Goal: Find specific page/section: Find specific page/section

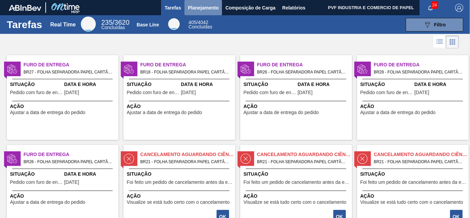
click at [196, 5] on span "Planejamento" at bounding box center [203, 8] width 31 height 8
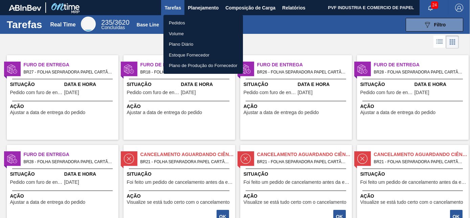
click at [182, 21] on li "Pedidos" at bounding box center [203, 23] width 80 height 11
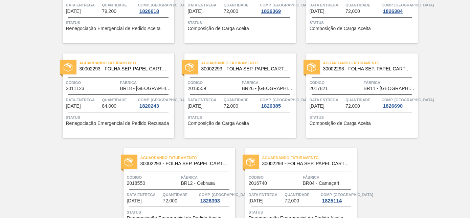
scroll to position [1468, 0]
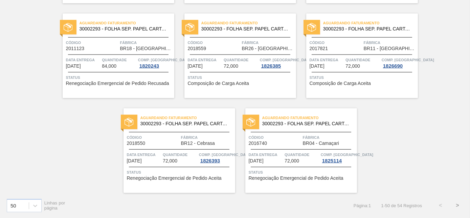
click at [458, 203] on button ">" at bounding box center [457, 205] width 17 height 17
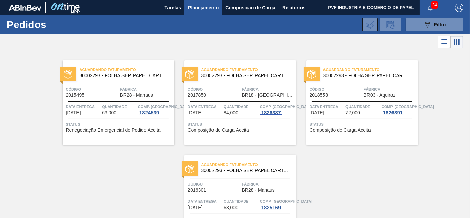
scroll to position [47, 0]
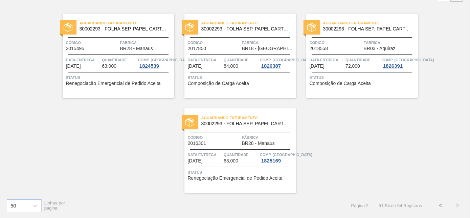
click at [436, 204] on button "<" at bounding box center [440, 205] width 17 height 17
